Goal: Information Seeking & Learning: Learn about a topic

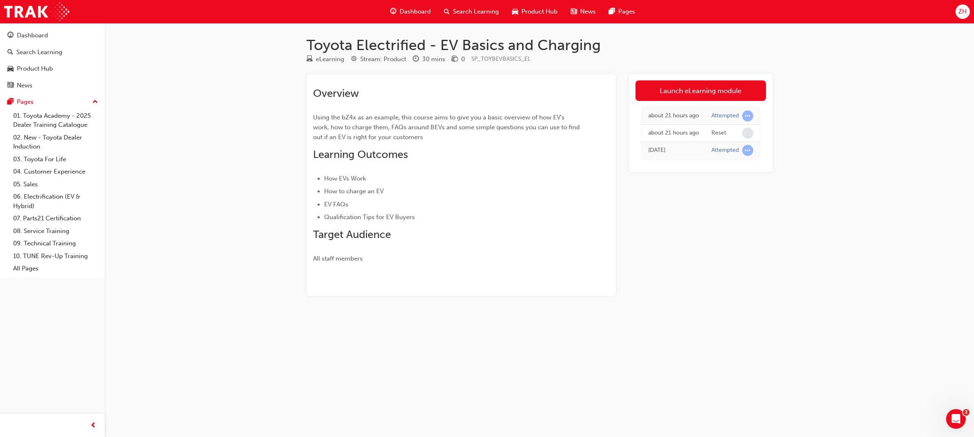
click at [963, 8] on span "ZH" at bounding box center [962, 11] width 8 height 9
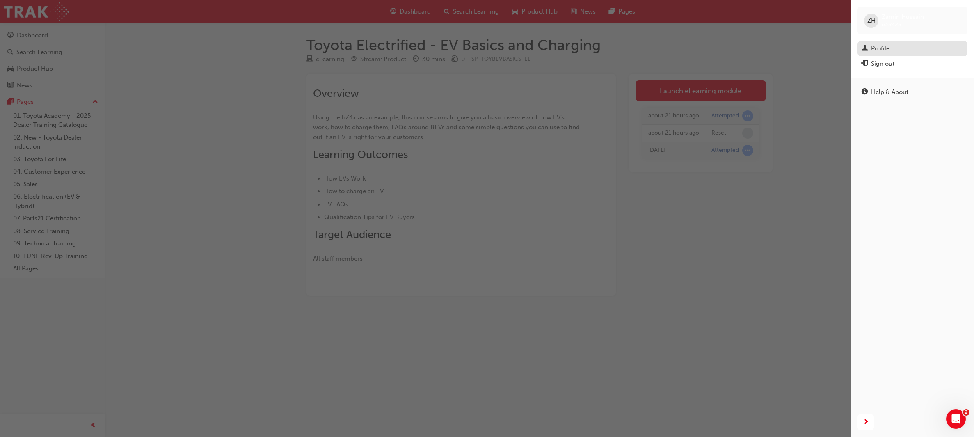
click at [874, 50] on div "Profile" at bounding box center [880, 48] width 18 height 9
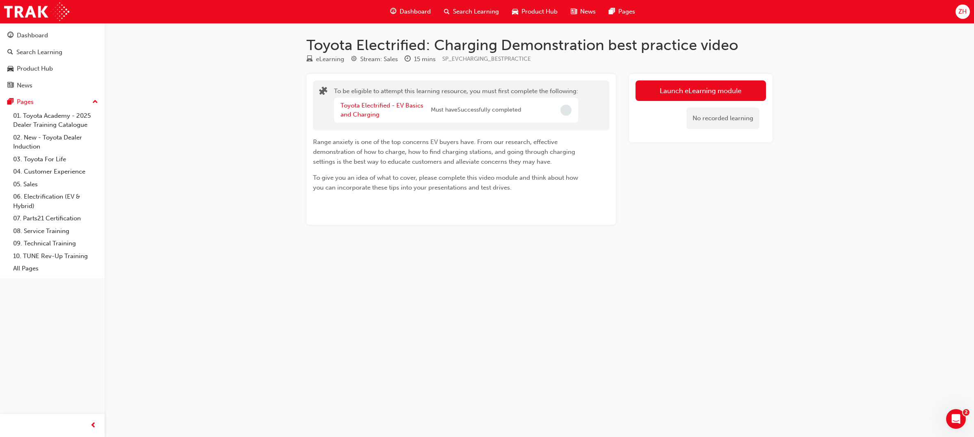
click at [538, 13] on span "Product Hub" at bounding box center [539, 11] width 36 height 9
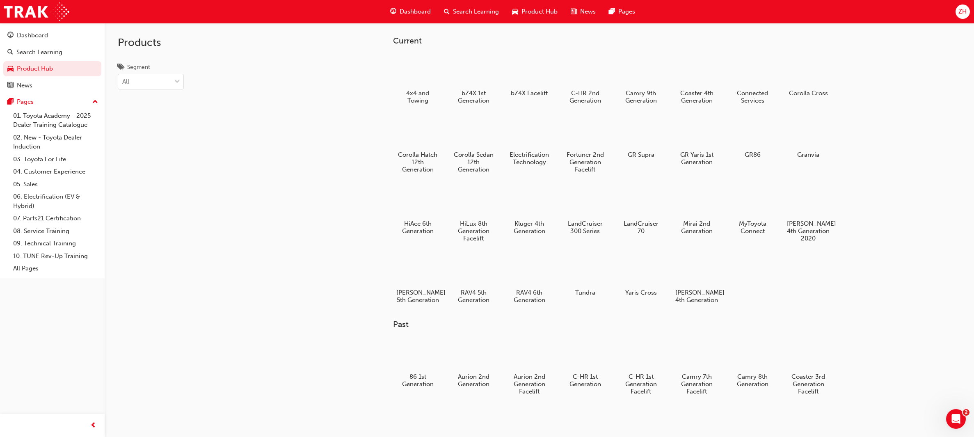
click at [396, 9] on div "Dashboard" at bounding box center [410, 11] width 54 height 17
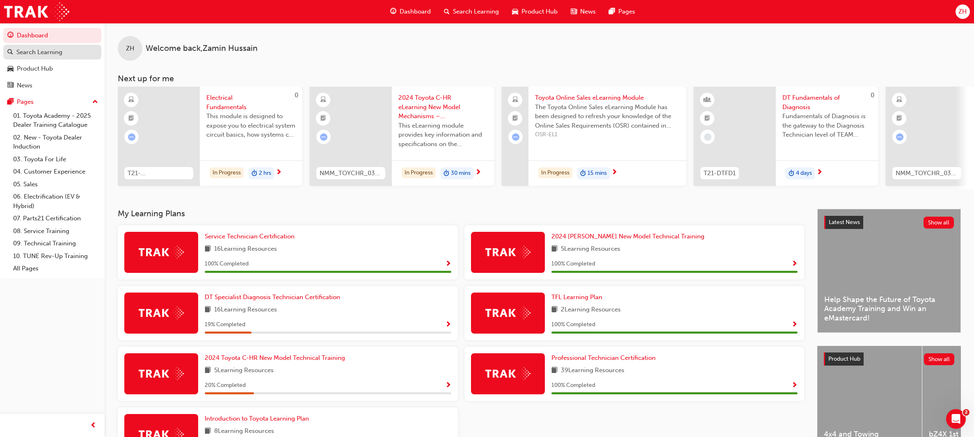
click at [40, 49] on div "Search Learning" at bounding box center [39, 52] width 46 height 9
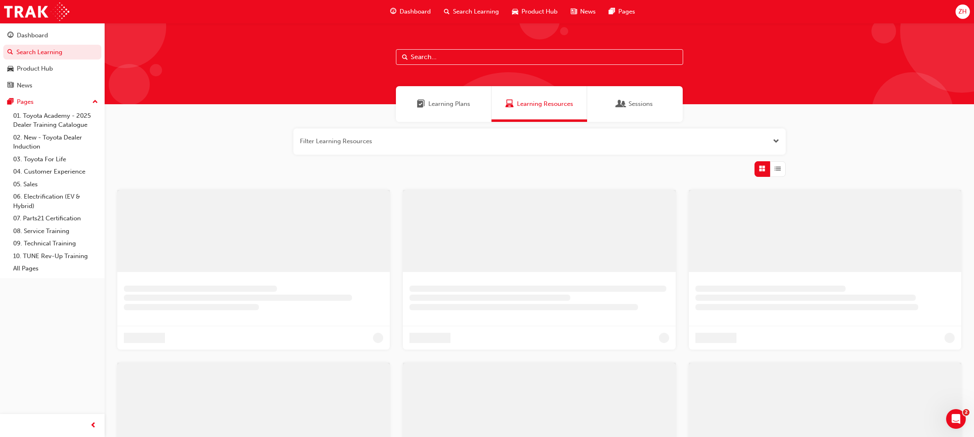
click at [599, 55] on input "text" at bounding box center [539, 57] width 287 height 16
type input "acl"
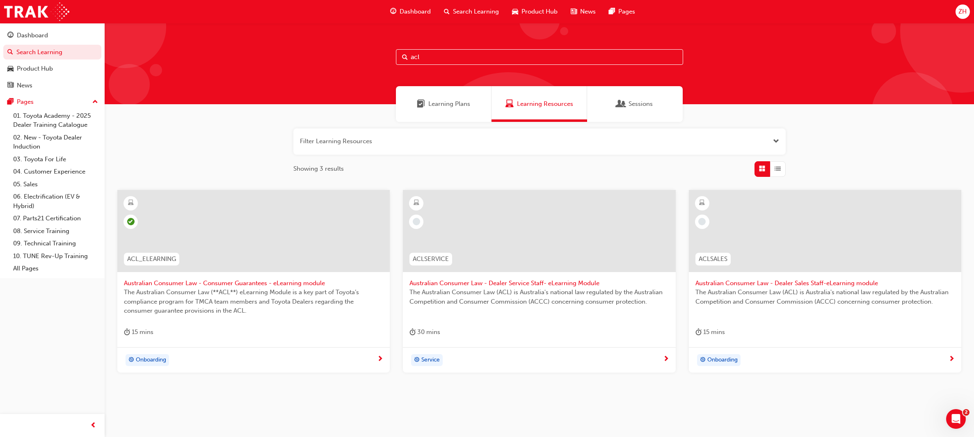
click at [187, 283] on span "Australian Consumer Law - Consumer Guarantees - eLearning module" at bounding box center [253, 282] width 259 height 9
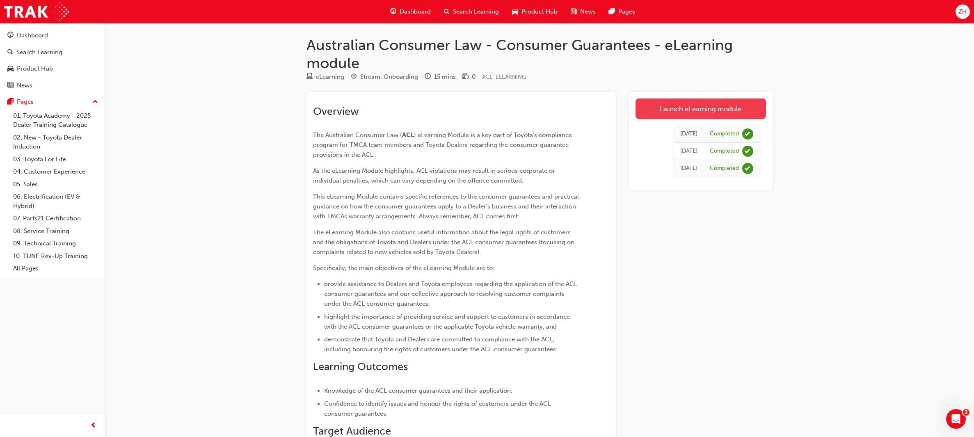
click at [723, 104] on link "Launch eLearning module" at bounding box center [700, 108] width 130 height 21
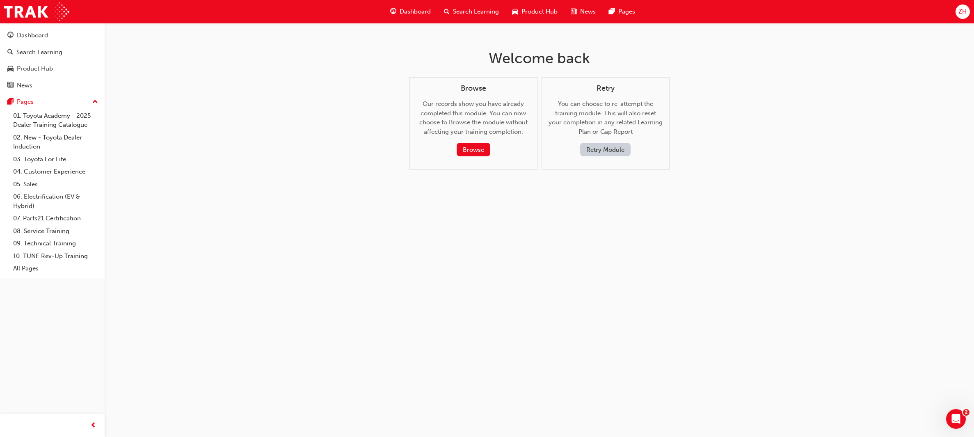
click at [612, 146] on button "Retry Module" at bounding box center [605, 150] width 50 height 14
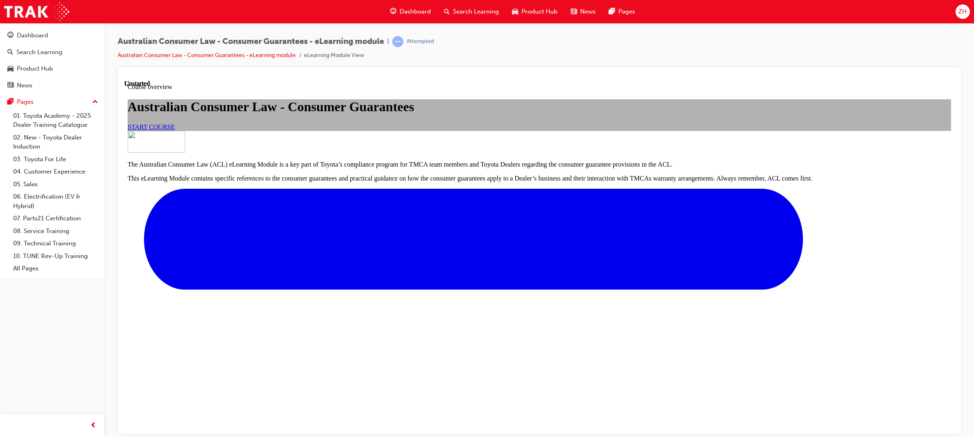
click at [175, 130] on link "START COURSE" at bounding box center [151, 126] width 47 height 7
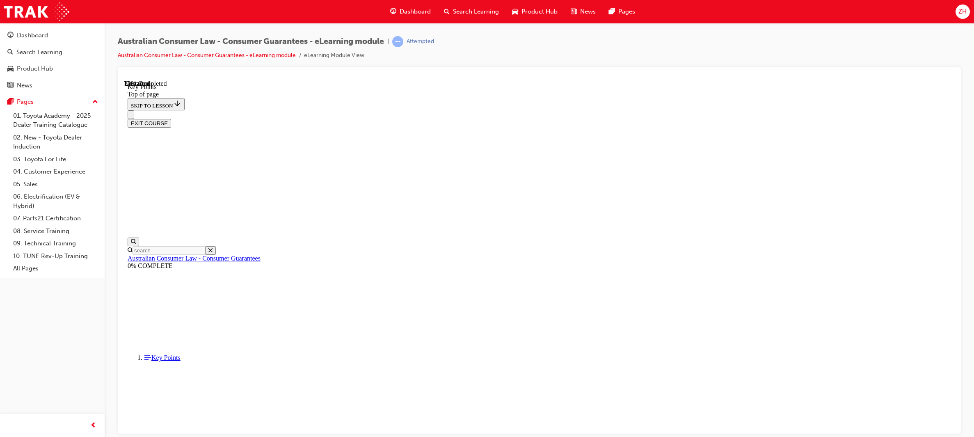
scroll to position [25, 0]
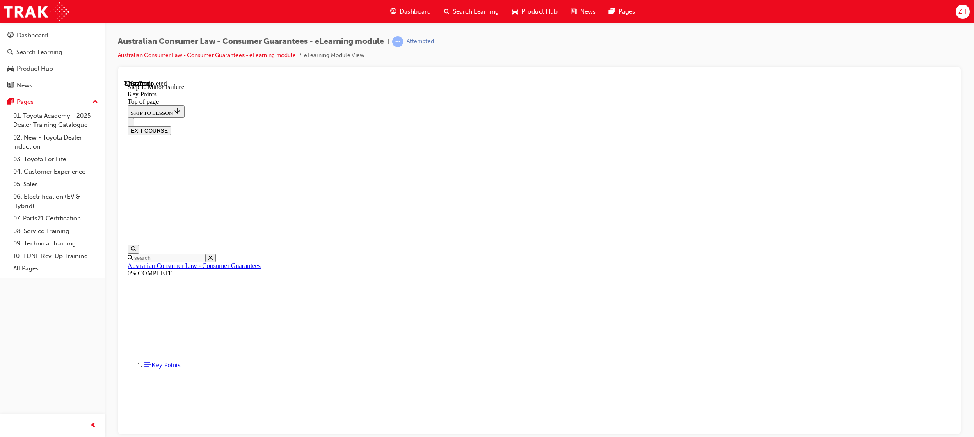
scroll to position [1276, 0]
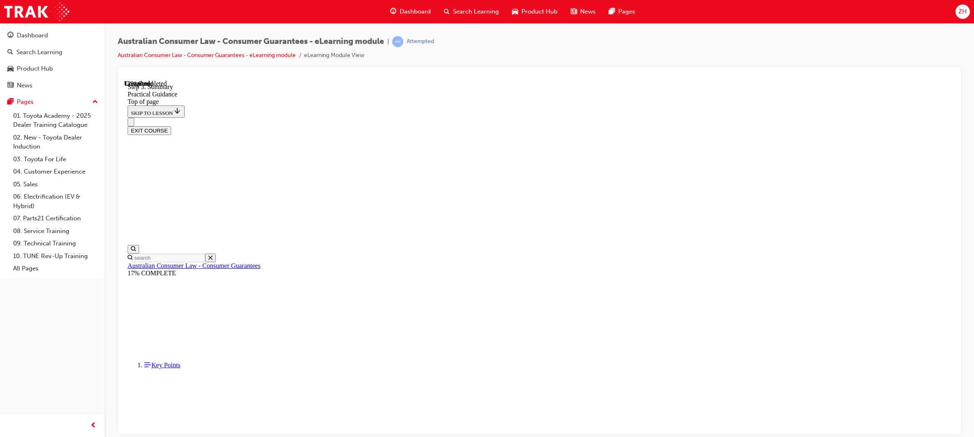
scroll to position [25, 0]
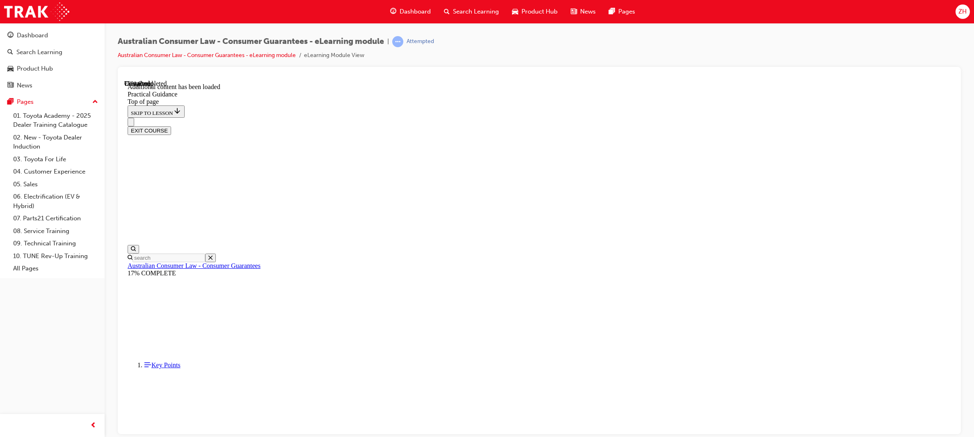
scroll to position [1440, 0]
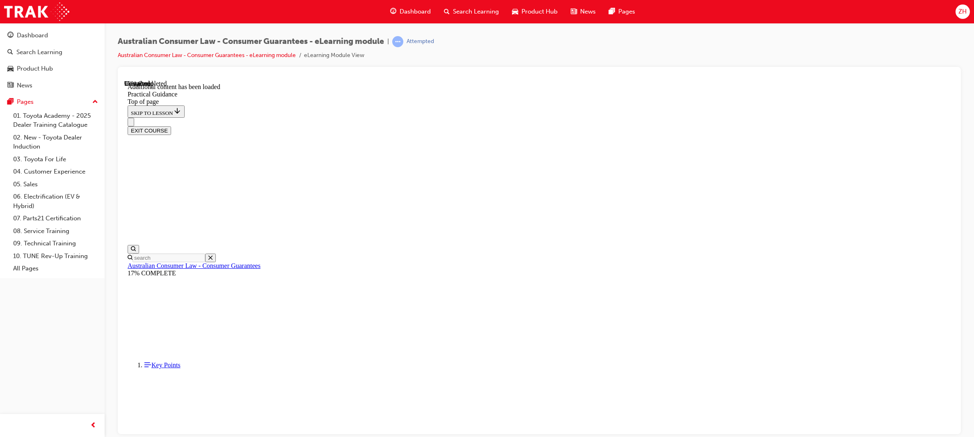
drag, startPoint x: 965, startPoint y: 245, endPoint x: 957, endPoint y: 299, distance: 54.8
click at [957, 299] on div "Australian Consumer Law - Consumer Guarantees - eLearning module | Attempted Au…" at bounding box center [539, 219] width 869 height 393
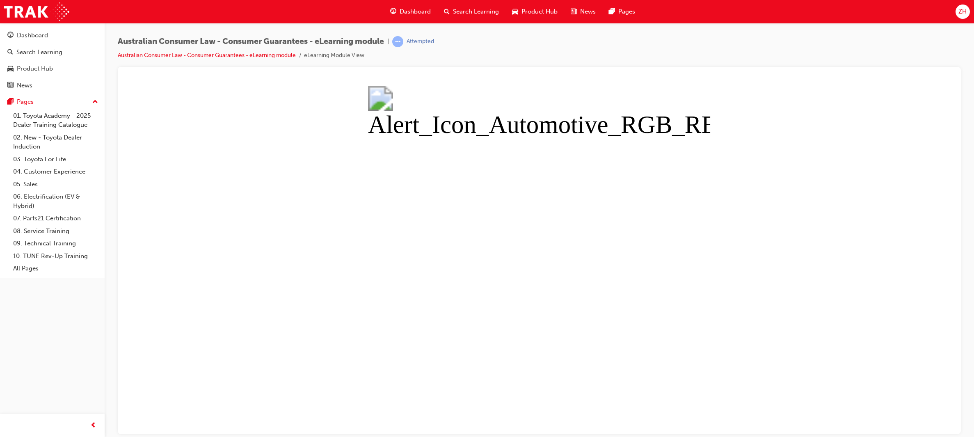
drag, startPoint x: 507, startPoint y: 240, endPoint x: 24, endPoint y: 71, distance: 511.8
click at [957, 170] on div at bounding box center [539, 250] width 843 height 367
drag, startPoint x: 691, startPoint y: 266, endPoint x: 803, endPoint y: 285, distance: 113.9
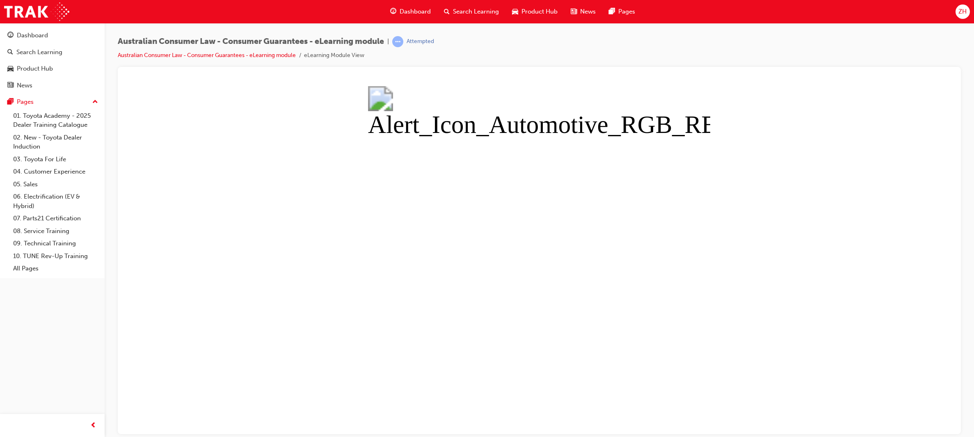
click at [803, 285] on button "Unzoom image" at bounding box center [539, 257] width 830 height 354
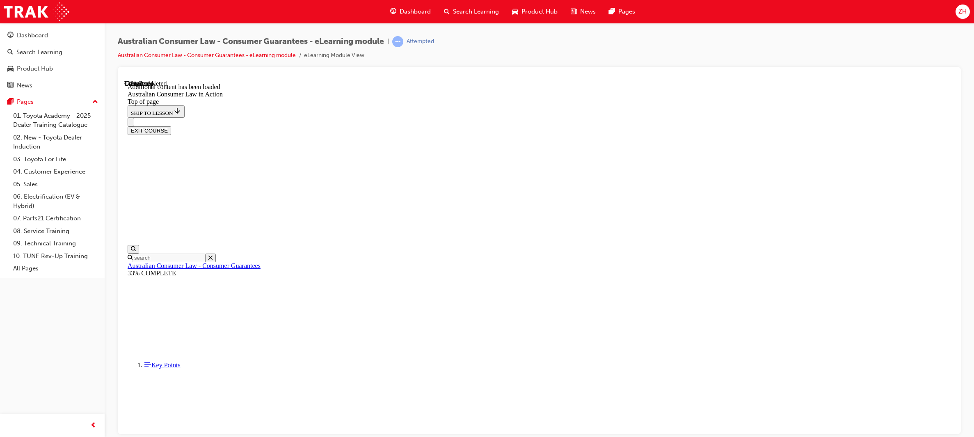
drag, startPoint x: 1081, startPoint y: 359, endPoint x: 947, endPoint y: 155, distance: 243.9
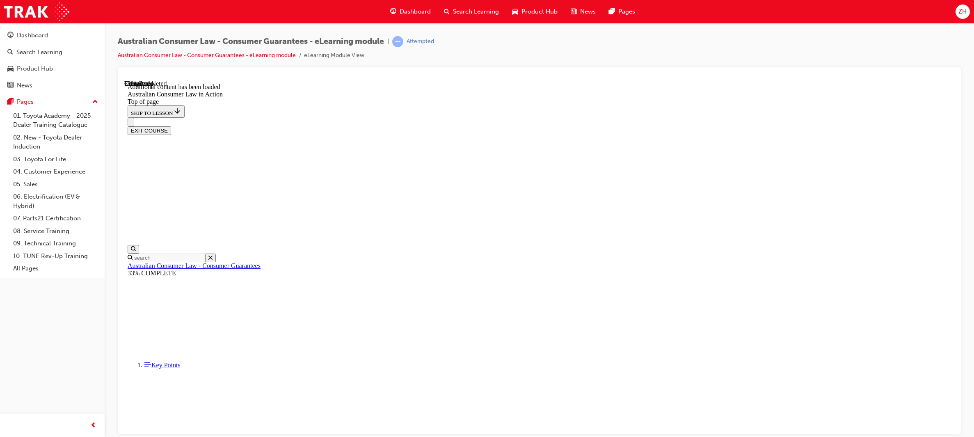
scroll to position [984, 0]
click at [964, 193] on div "Australian Consumer Law - Consumer Guarantees - eLearning module | Attempted Au…" at bounding box center [539, 219] width 869 height 393
drag, startPoint x: 953, startPoint y: 145, endPoint x: 958, endPoint y: 267, distance: 122.7
drag, startPoint x: 1082, startPoint y: 410, endPoint x: 949, endPoint y: 335, distance: 153.1
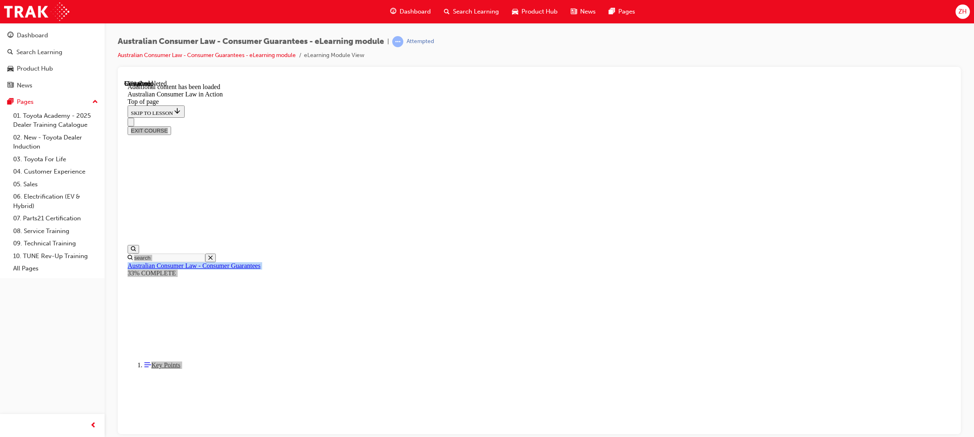
scroll to position [1142, 0]
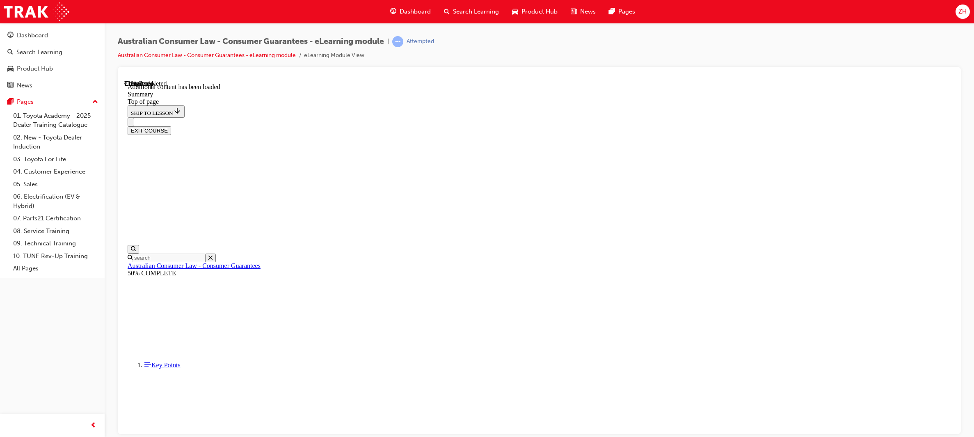
scroll to position [748, 0]
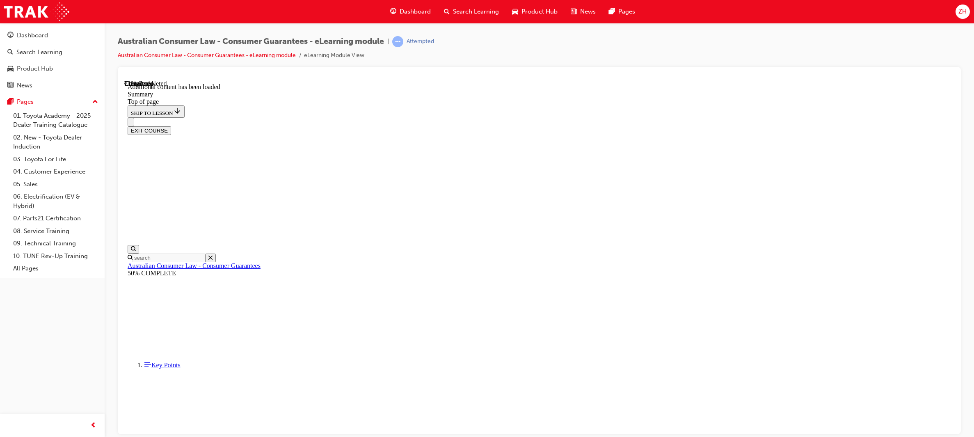
drag, startPoint x: 1080, startPoint y: 328, endPoint x: 943, endPoint y: 287, distance: 143.4
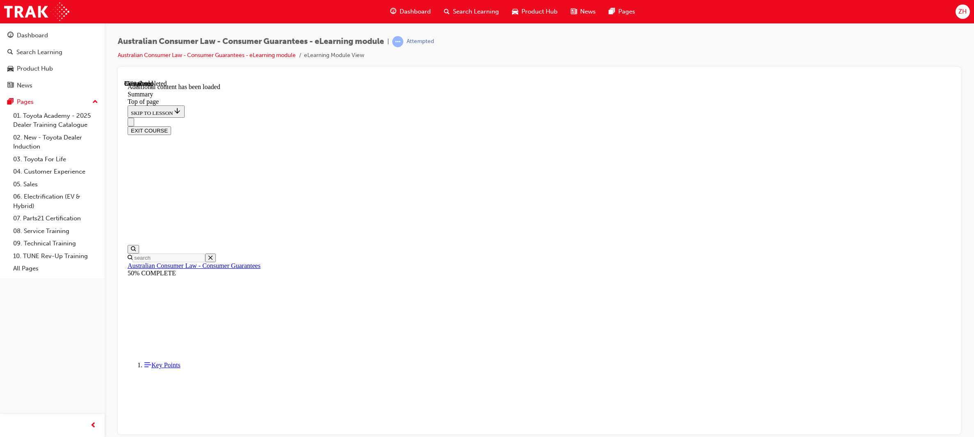
scroll to position [747, 0]
drag, startPoint x: 954, startPoint y: 194, endPoint x: 968, endPoint y: 267, distance: 74.1
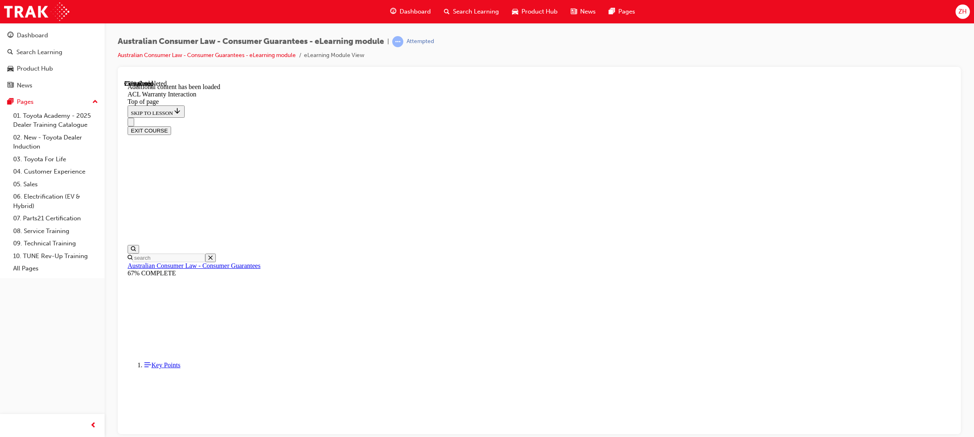
drag, startPoint x: 1082, startPoint y: 397, endPoint x: 782, endPoint y: 390, distance: 299.9
click at [957, 268] on div at bounding box center [539, 250] width 843 height 367
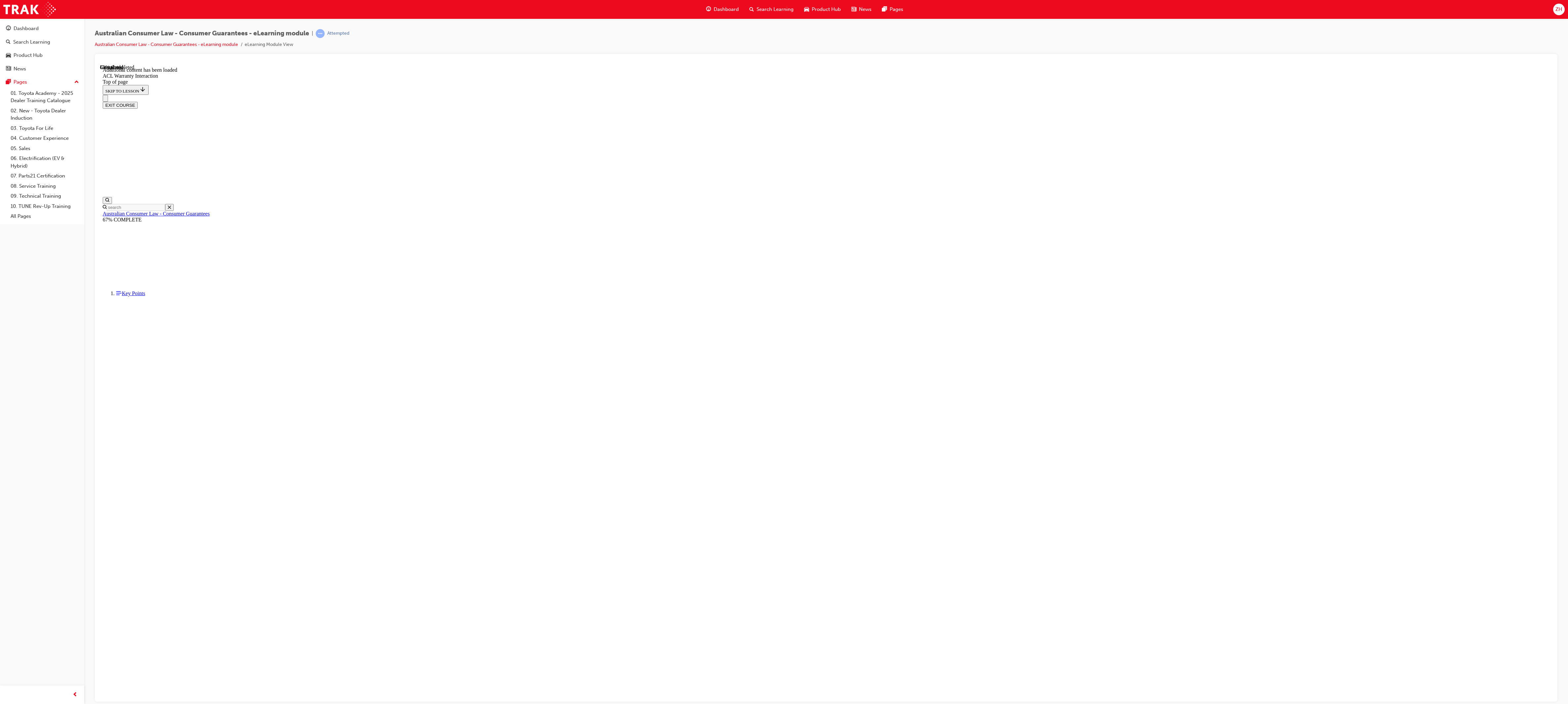
drag, startPoint x: 1459, startPoint y: 283, endPoint x: 1463, endPoint y: 259, distance: 24.3
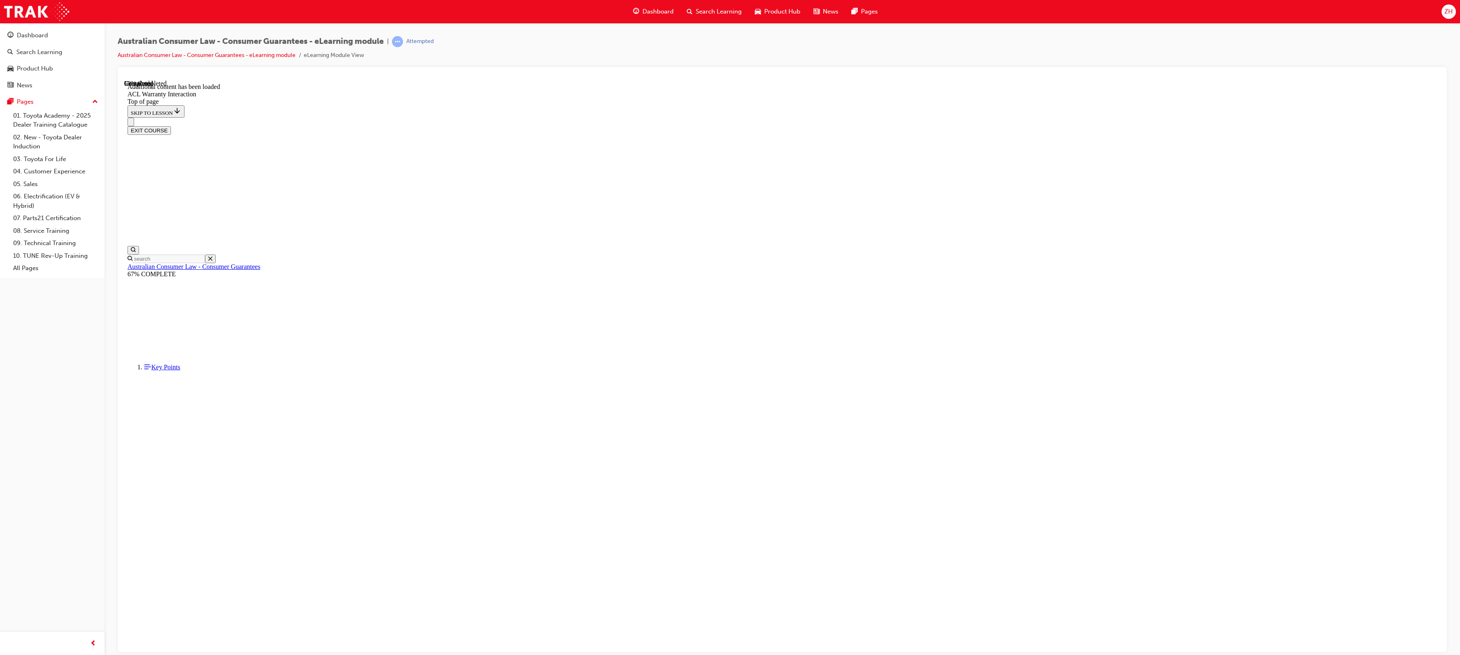
drag, startPoint x: 1450, startPoint y: 298, endPoint x: 1444, endPoint y: 431, distance: 133.0
click at [973, 431] on div "Australian Consumer Law - Consumer Guarantees - eLearning module | Attempted Au…" at bounding box center [783, 329] width 1356 height 612
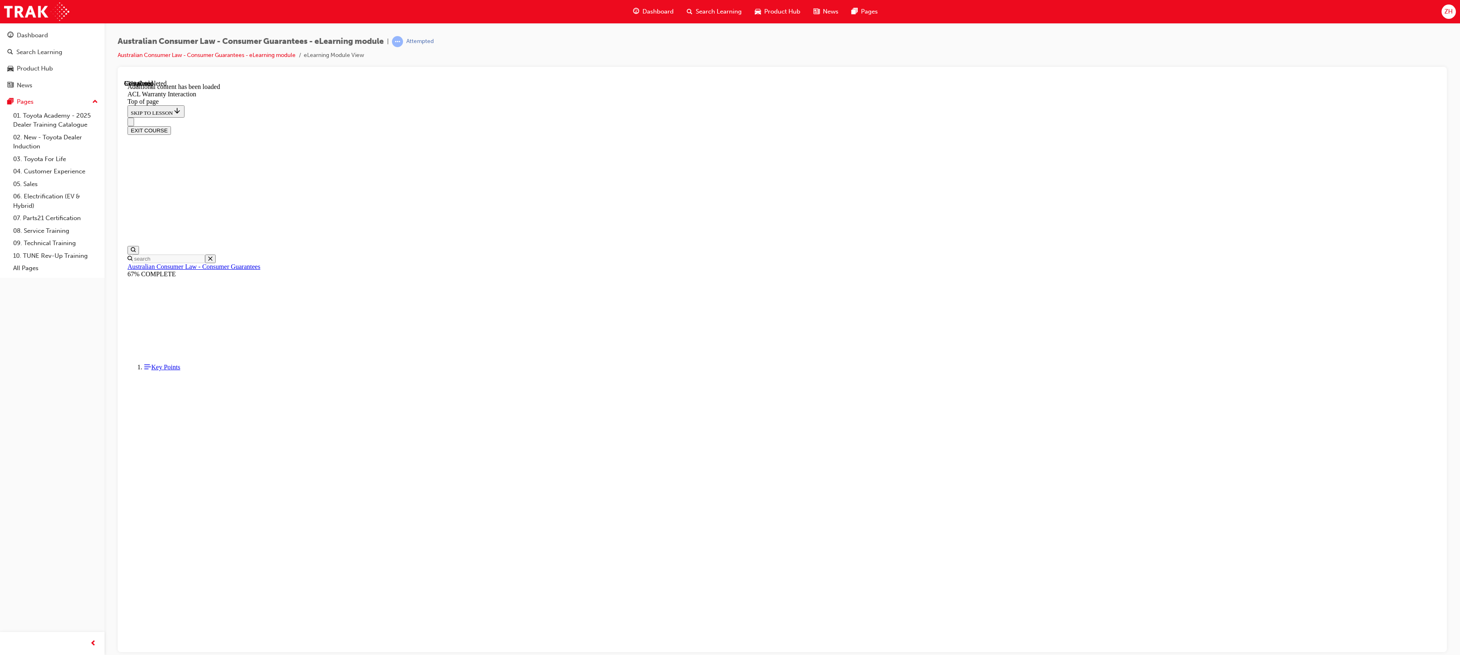
scroll to position [220, 0]
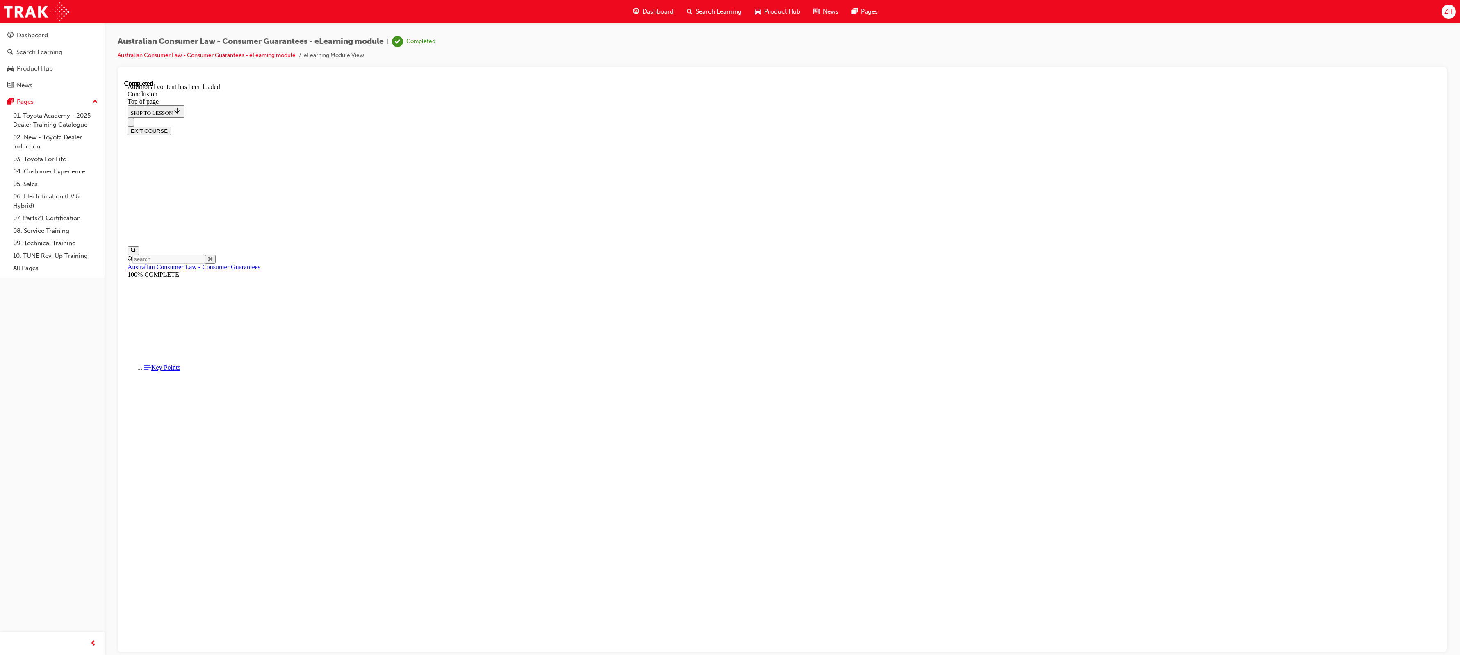
click at [973, 137] on div at bounding box center [783, 360] width 1330 height 586
click at [50, 50] on div "Search Learning" at bounding box center [39, 52] width 46 height 9
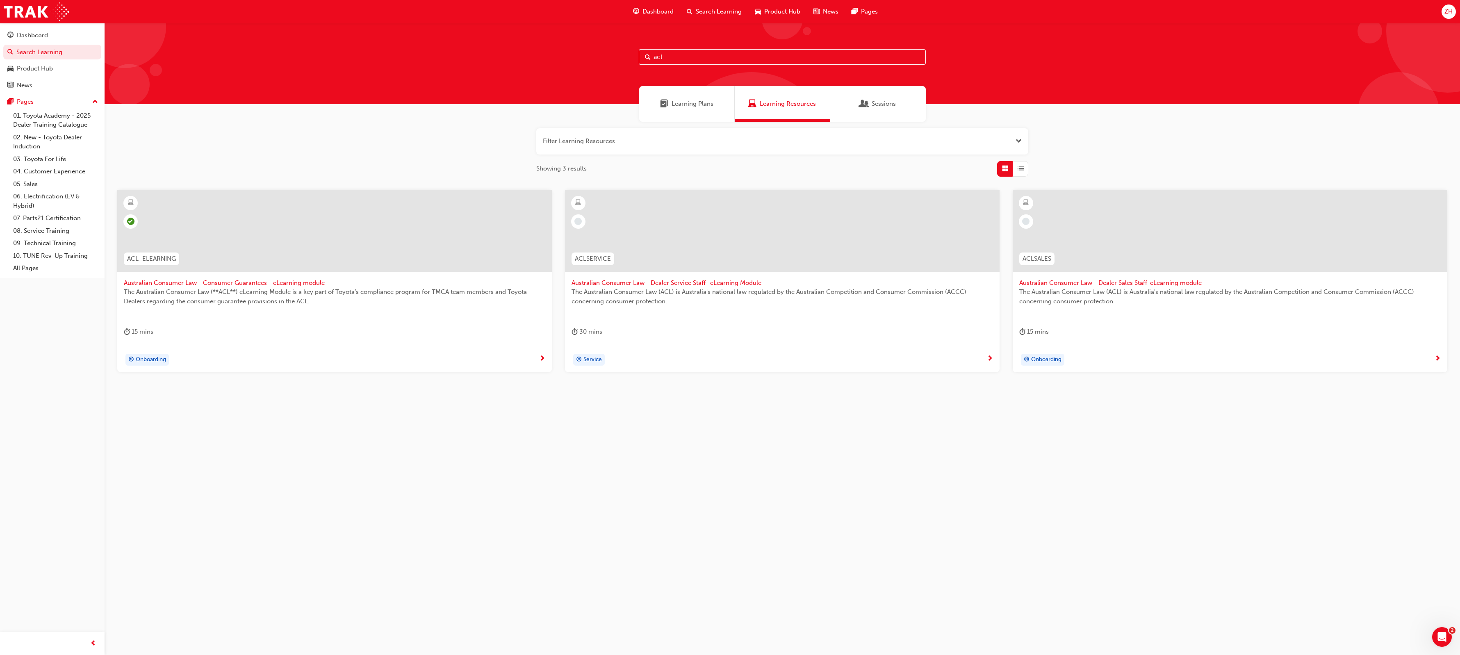
click at [717, 110] on div "Learning Plans" at bounding box center [687, 104] width 96 height 36
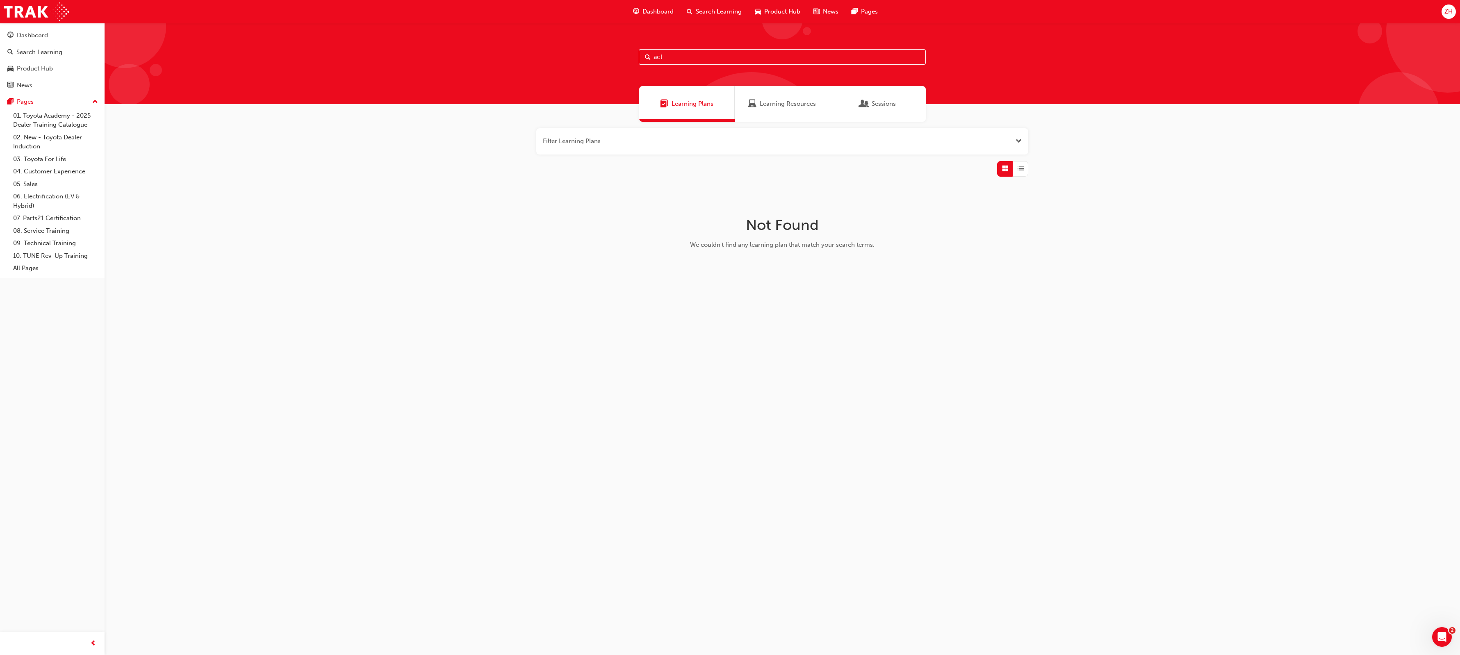
click at [717, 110] on div "Learning Plans" at bounding box center [687, 104] width 96 height 36
click at [786, 107] on span "Learning Resources" at bounding box center [788, 103] width 56 height 9
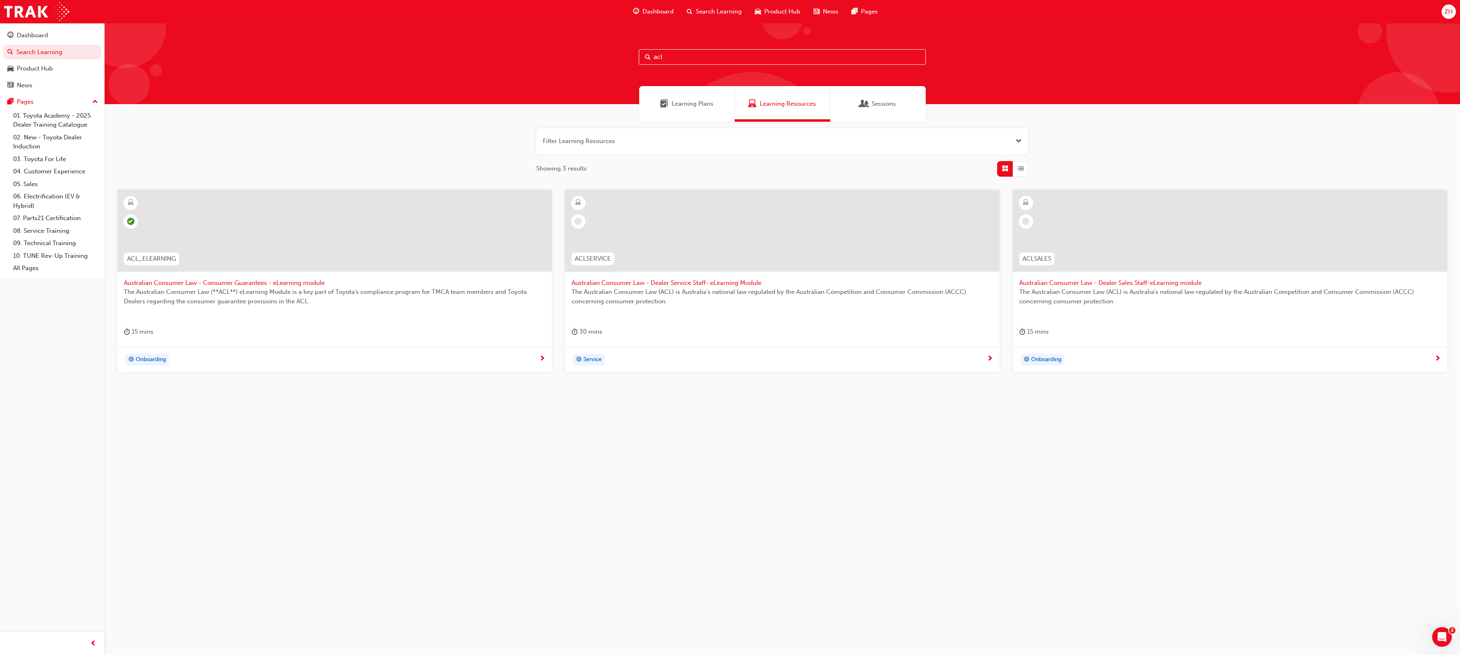
click at [671, 61] on input "acl" at bounding box center [782, 57] width 287 height 16
type input "a"
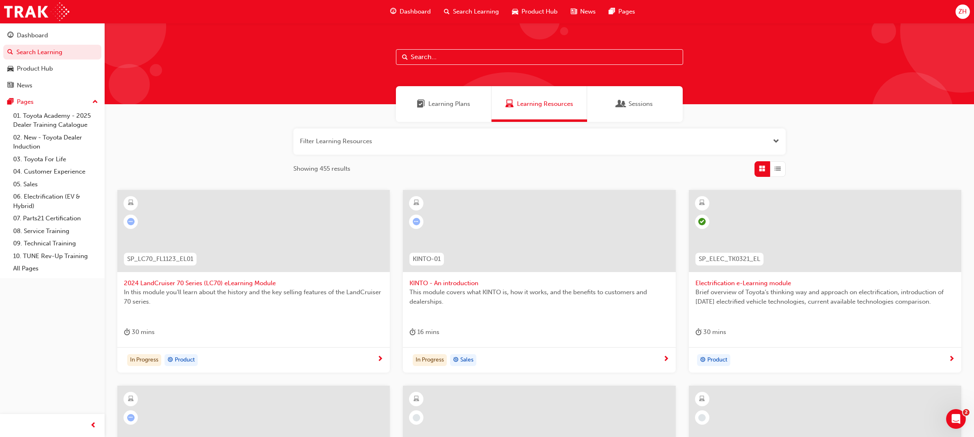
click at [437, 102] on span "Learning Plans" at bounding box center [449, 103] width 42 height 9
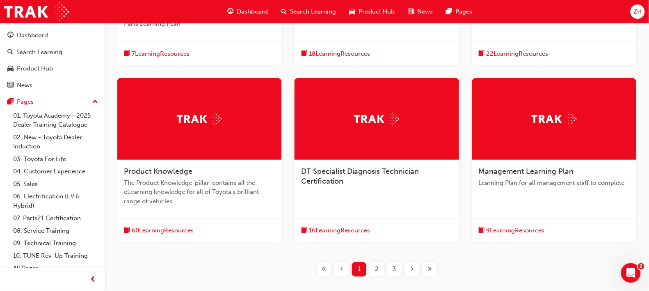
scroll to position [273, 0]
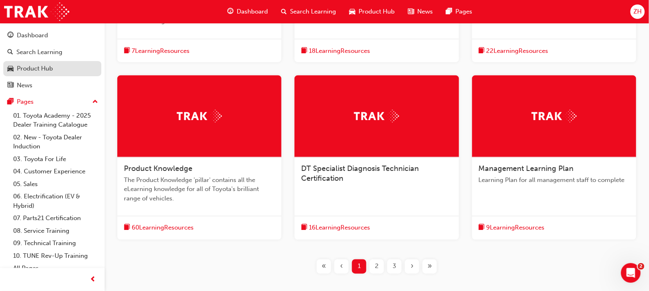
click at [38, 72] on div "Product Hub" at bounding box center [35, 68] width 36 height 9
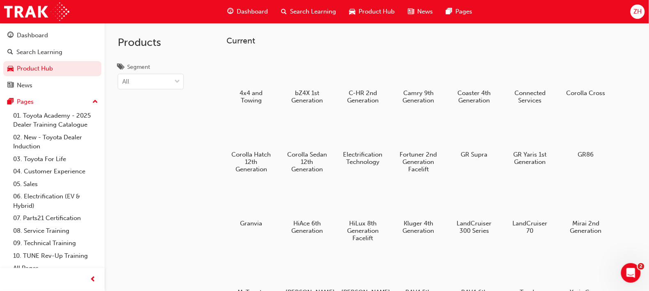
scroll to position [16, 0]
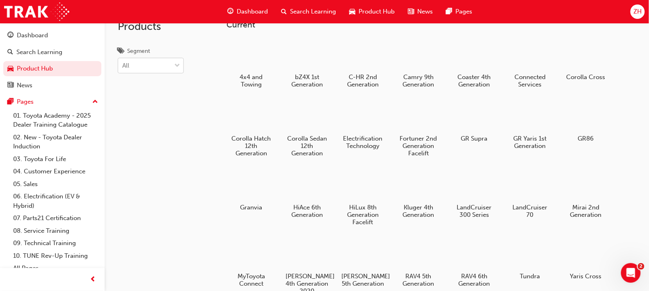
click at [178, 62] on span "down-icon" at bounding box center [177, 66] width 6 height 11
click at [123, 62] on input "Segment All" at bounding box center [122, 65] width 1 height 7
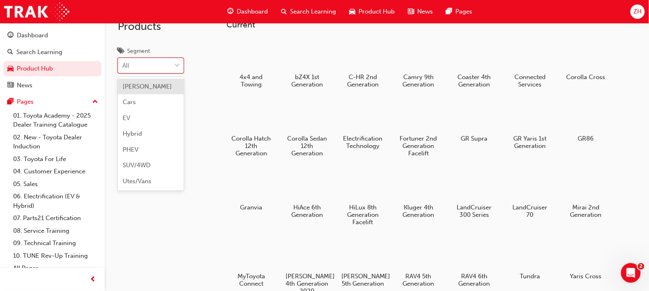
click at [178, 62] on span "down-icon" at bounding box center [177, 66] width 6 height 11
click at [123, 62] on input "Segment option BEV focused, 1 of 7. 7 results available. Use Up and Down to cho…" at bounding box center [122, 65] width 1 height 7
click at [244, 13] on span "Dashboard" at bounding box center [252, 11] width 31 height 9
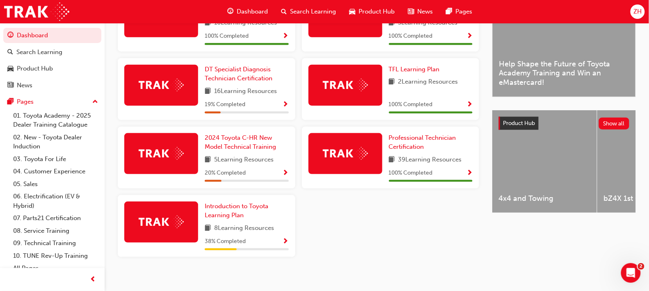
scroll to position [245, 0]
